Goal: Communication & Community: Answer question/provide support

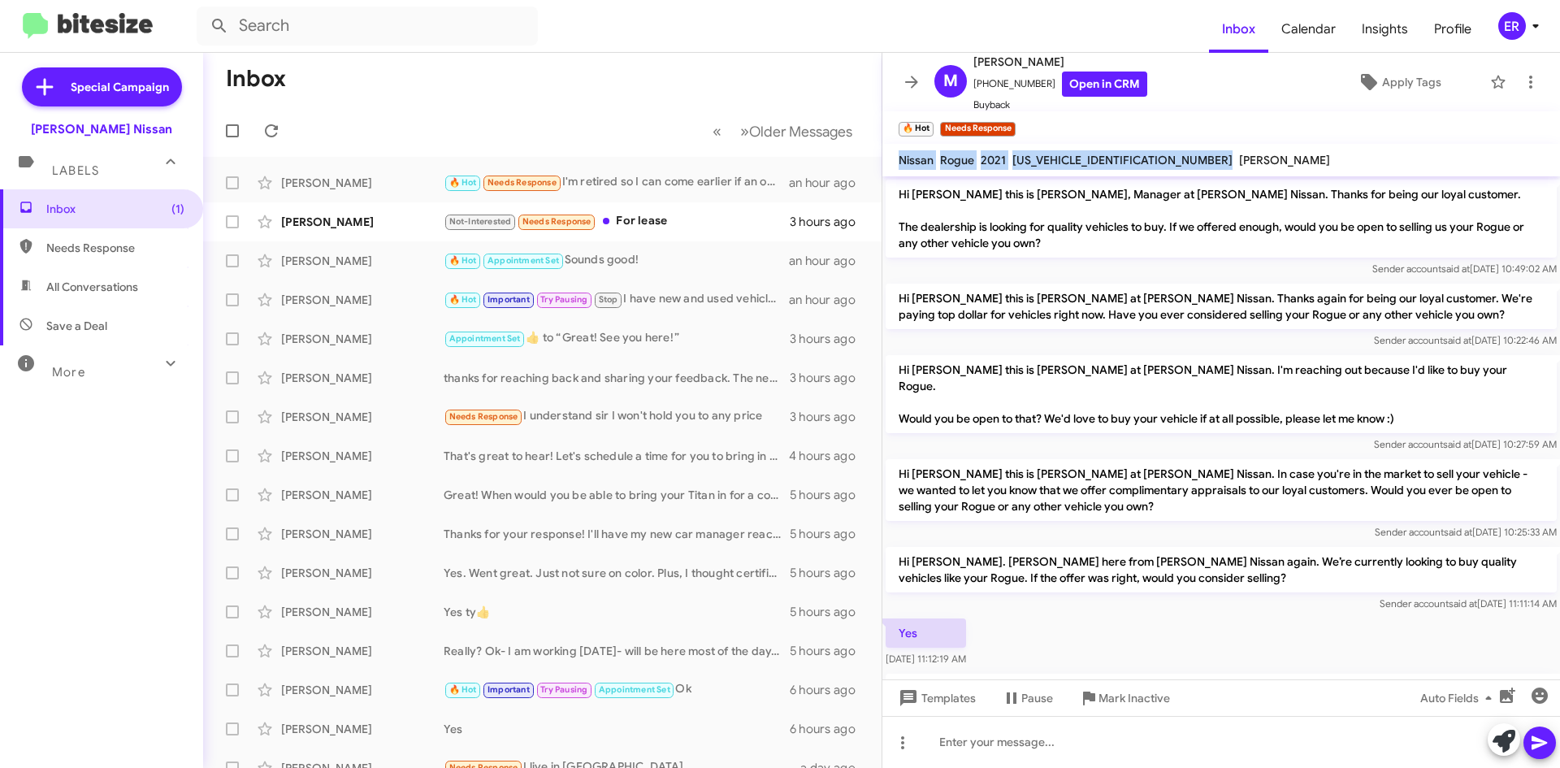
scroll to position [312, 0]
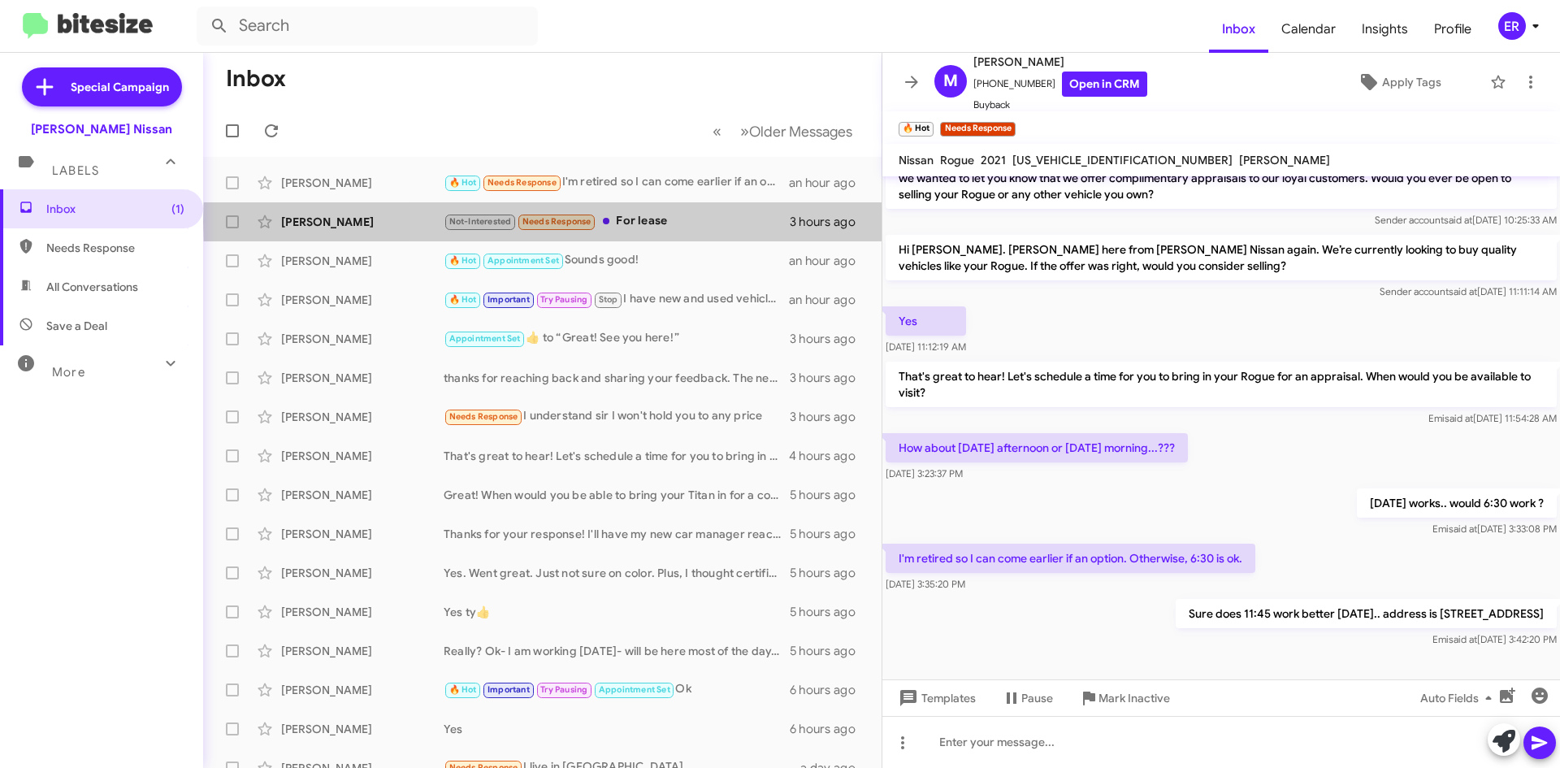
click at [695, 222] on div "Not-Interested Needs Response For lease" at bounding box center [617, 221] width 346 height 19
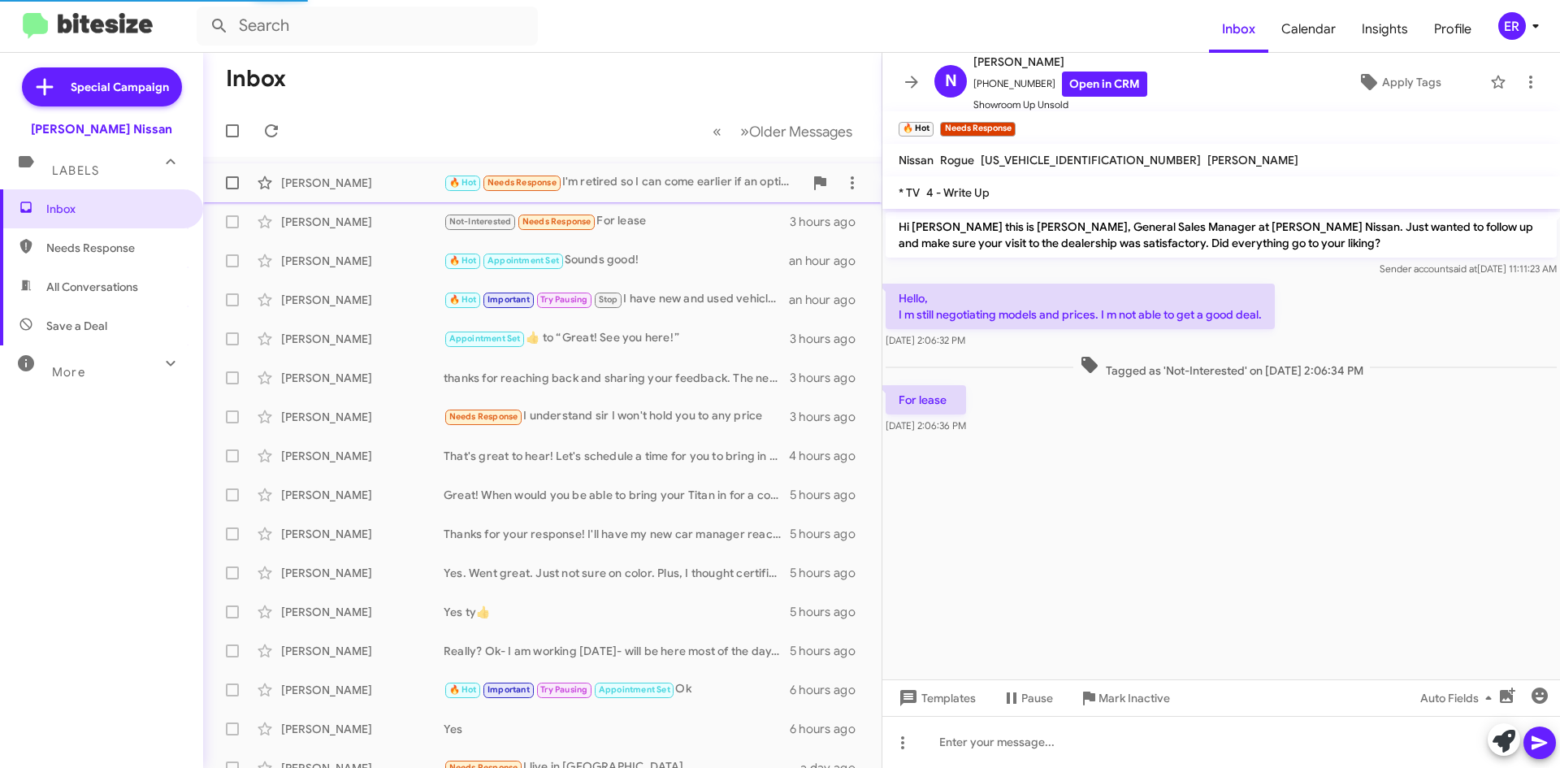
click at [691, 171] on div "[PERSON_NAME] Duty 🔥 Hot Needs Response I'm retired so I can come earlier if an…" at bounding box center [542, 183] width 653 height 33
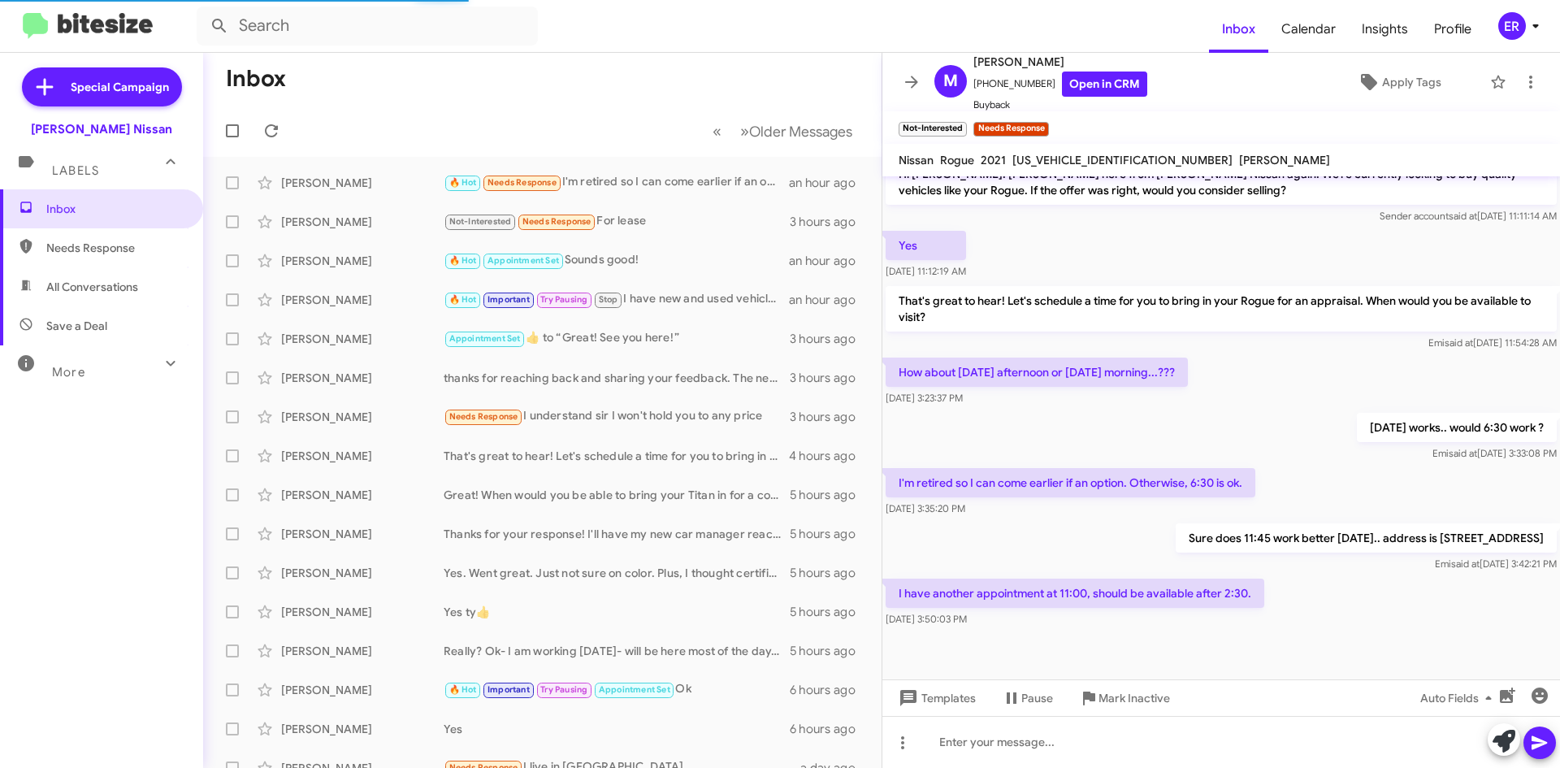
scroll to position [371, 0]
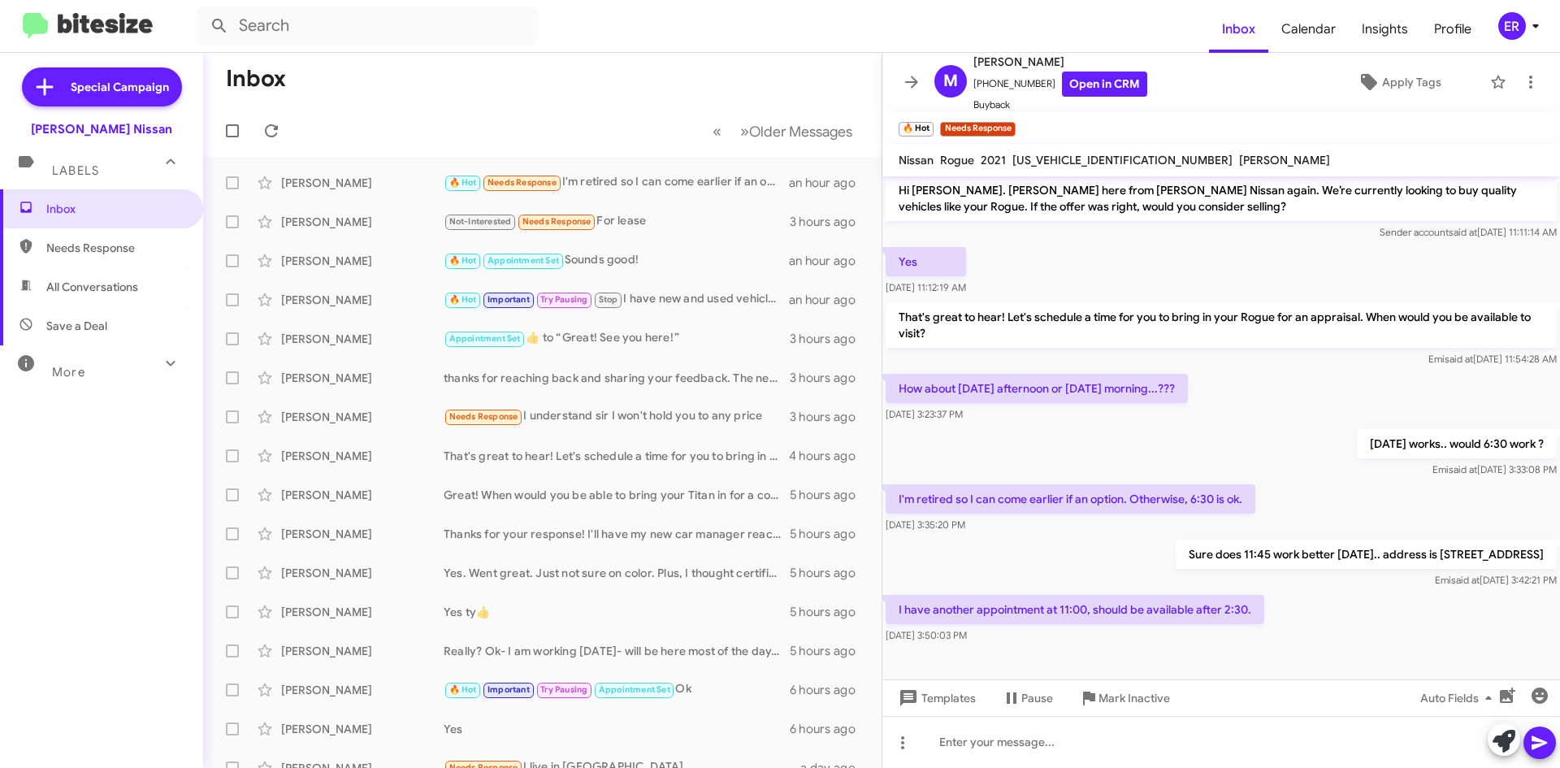
click at [1302, 592] on div "I have another appointment at 11:00, should be available after 2:30. [DATE] 3:5…" at bounding box center [1222, 619] width 678 height 55
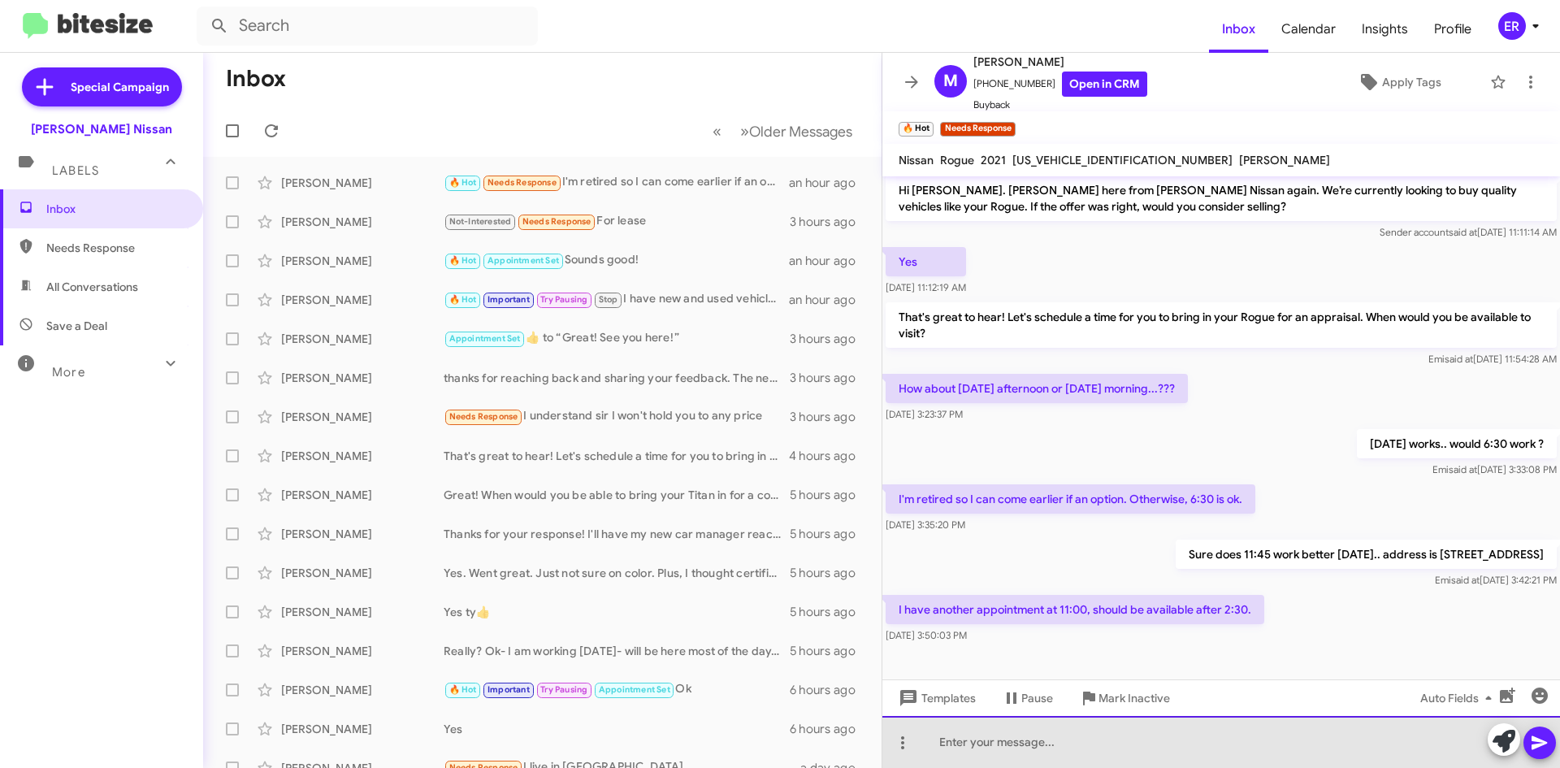
click at [999, 747] on div at bounding box center [1222, 742] width 678 height 52
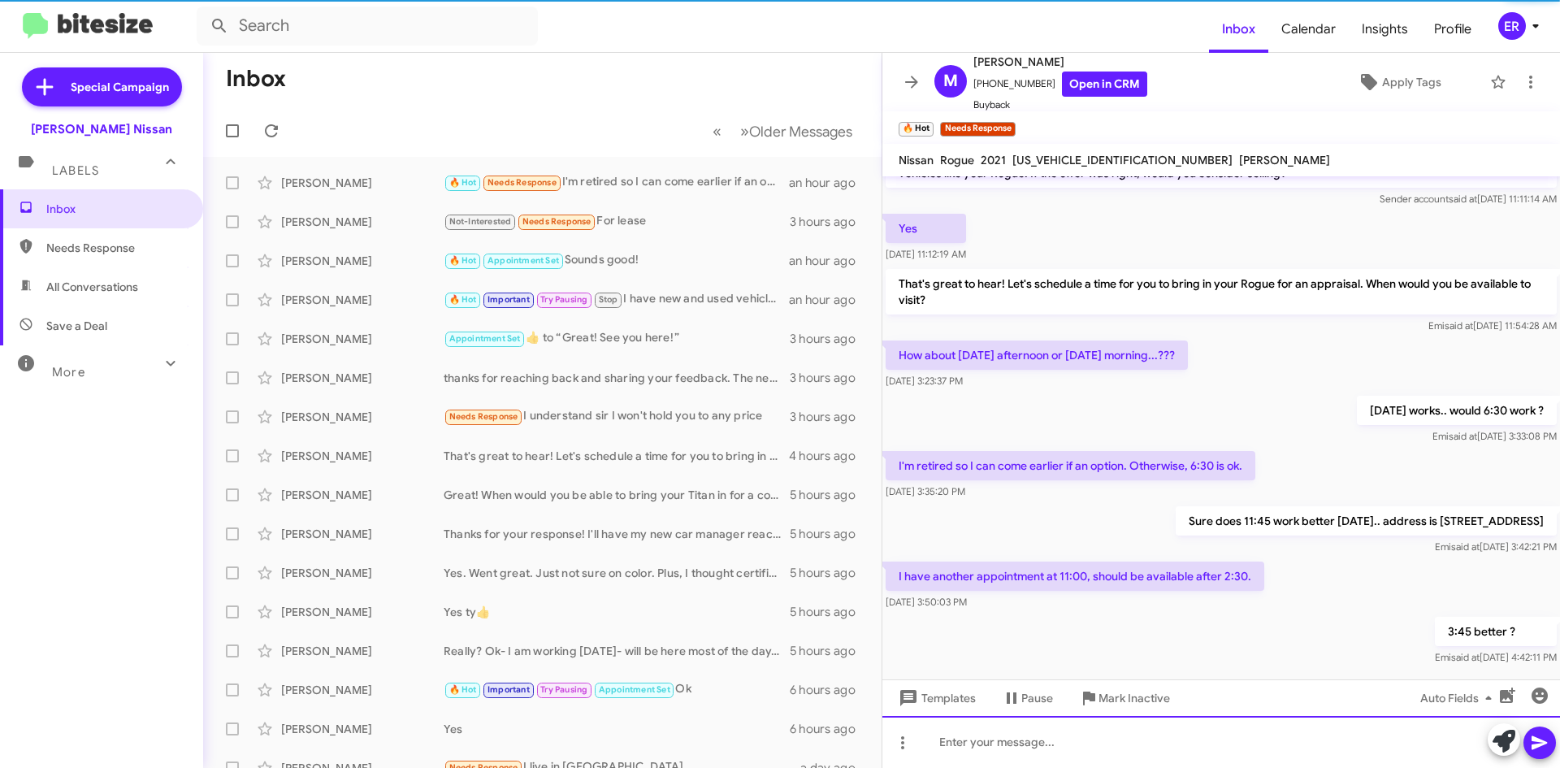
scroll to position [431, 0]
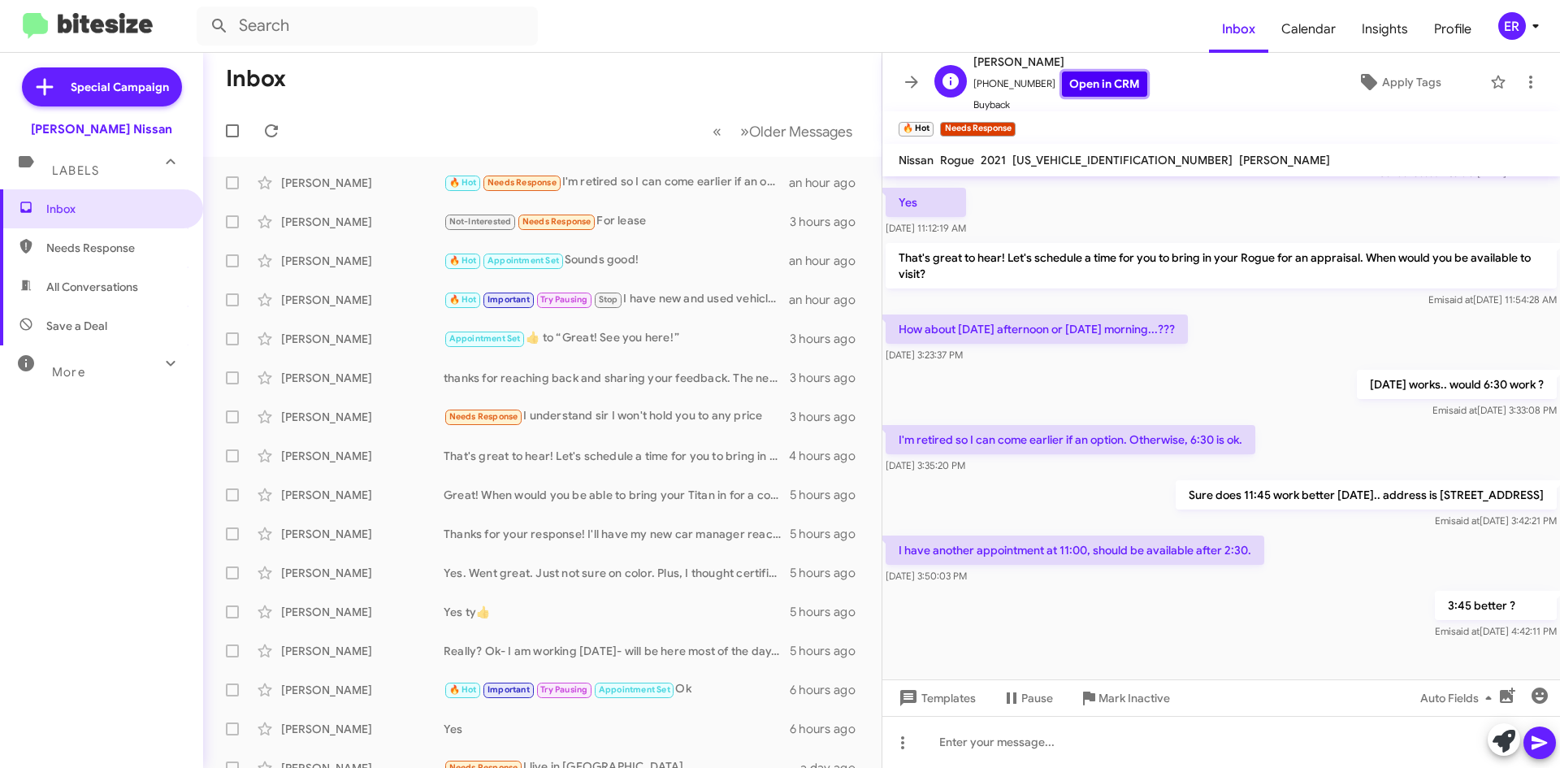
click at [1106, 88] on link "Open in CRM" at bounding box center [1104, 84] width 85 height 25
